Goal: Task Accomplishment & Management: Manage account settings

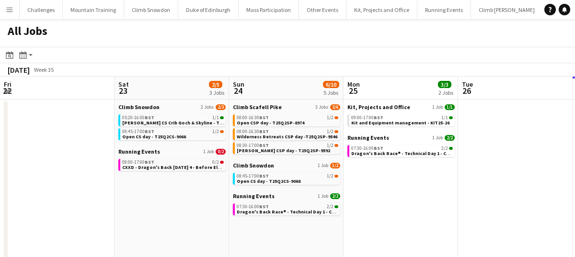
scroll to position [0, 420]
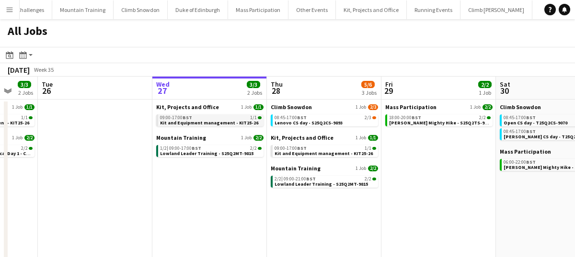
click at [206, 119] on div "09:00-17:00 BST 1/1" at bounding box center [211, 117] width 102 height 5
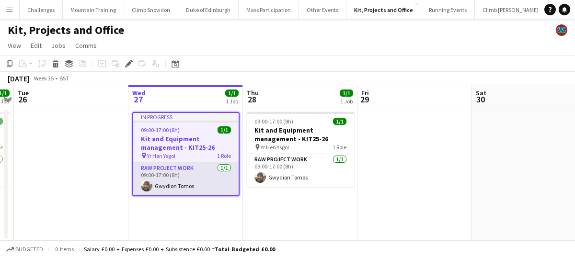
click at [195, 181] on app-card-role "RAW project work [DATE] 09:00-17:00 (8h) Gwydion Tomos" at bounding box center [185, 179] width 105 height 33
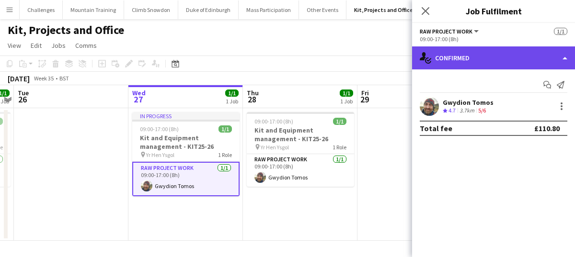
click at [488, 52] on div "single-neutral-actions-check-2 Confirmed" at bounding box center [493, 57] width 163 height 23
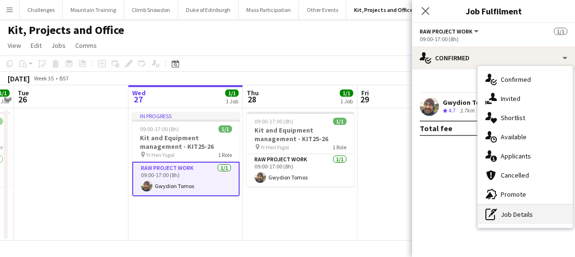
click at [524, 221] on div "pen-write Job Details" at bounding box center [525, 214] width 95 height 19
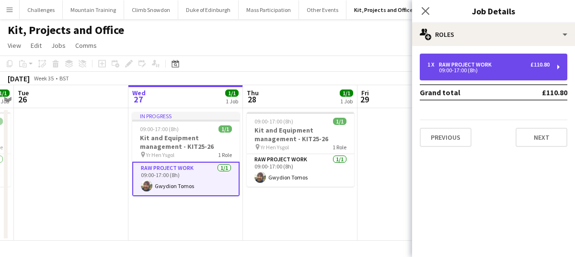
click at [494, 65] on div "1 x RAW project work £110.80" at bounding box center [488, 64] width 122 height 7
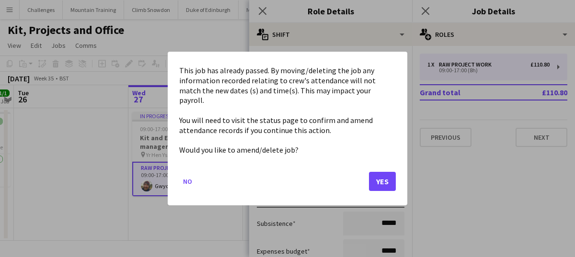
click at [292, 100] on body "Menu Boards Boards Boards All jobs Status Workforce Workforce My Workforce Recr…" at bounding box center [287, 128] width 575 height 257
click at [377, 176] on button "Yes" at bounding box center [382, 181] width 27 height 19
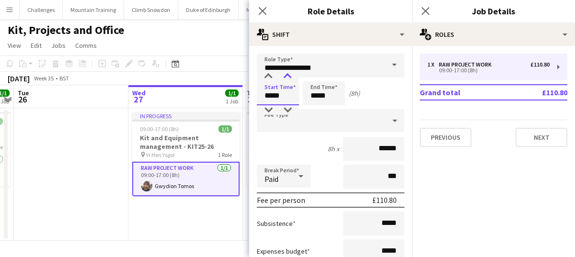
click at [289, 77] on div at bounding box center [287, 77] width 19 height 10
click at [289, 76] on div at bounding box center [287, 77] width 19 height 10
type input "*****"
click at [289, 76] on div at bounding box center [287, 77] width 19 height 10
click at [332, 98] on input "*****" at bounding box center [324, 93] width 42 height 24
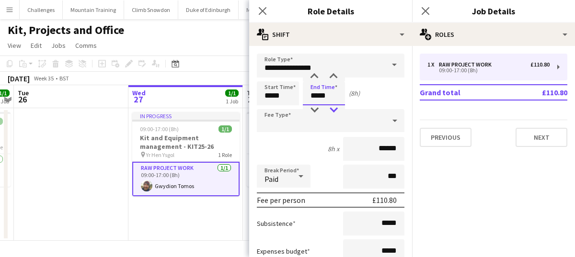
click at [332, 109] on div at bounding box center [333, 110] width 19 height 10
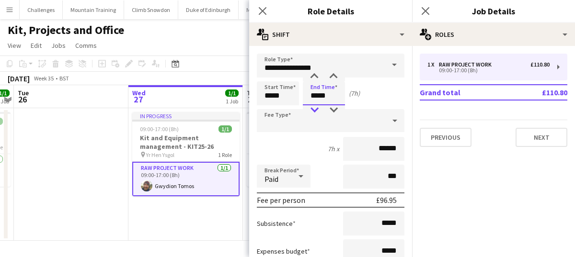
click at [317, 106] on div at bounding box center [314, 110] width 19 height 10
type input "*****"
click at [317, 106] on div at bounding box center [314, 110] width 19 height 10
click at [449, 201] on mat-expansion-panel "pencil3 General details 1 x RAW project work £110.80 09:00-17:00 (8h) Grand tot…" at bounding box center [493, 151] width 163 height 211
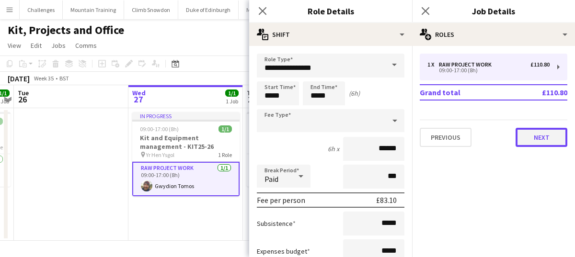
click at [541, 138] on button "Next" at bounding box center [542, 137] width 52 height 19
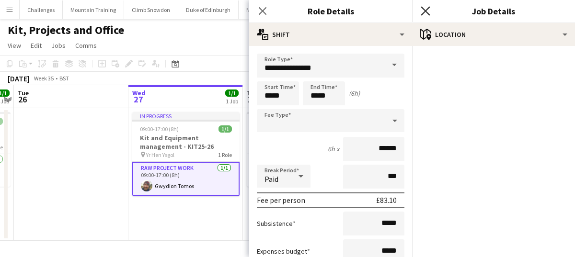
click at [425, 11] on icon at bounding box center [425, 10] width 9 height 9
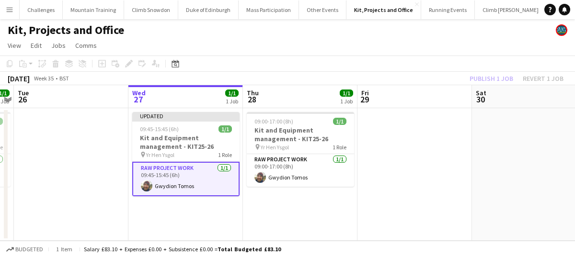
click at [271, 208] on app-date-cell "09:00-17:00 (8h) 1/1 Kit and Equipment management - KIT25-26 pin Yr Hen Ysgol 1…" at bounding box center [300, 174] width 115 height 133
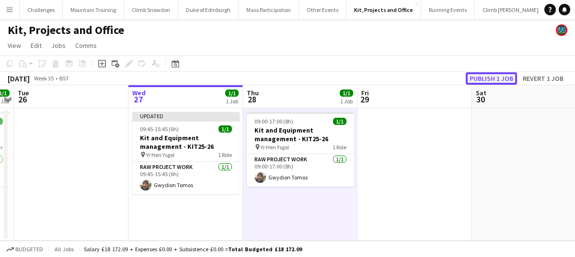
click at [490, 79] on button "Publish 1 job" at bounding box center [491, 78] width 51 height 12
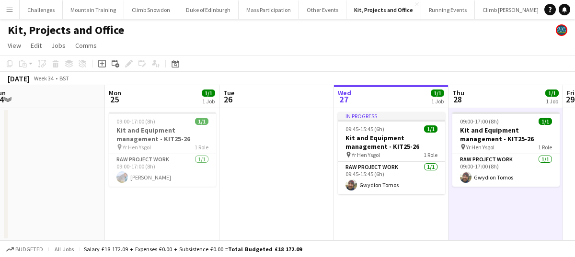
scroll to position [0, 355]
